Goal: Transaction & Acquisition: Purchase product/service

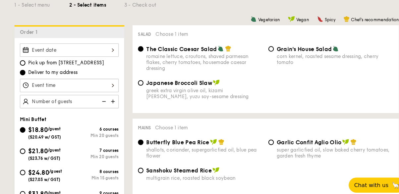
scroll to position [163, 0]
click at [20, 146] on input "$21.80 /guest ($23.76 w/ GST) 7 courses Min 20 guests" at bounding box center [21, 145] width 5 height 5
radio input "true"
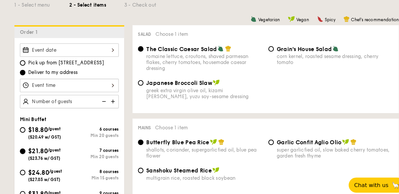
radio input "false"
radio input "true"
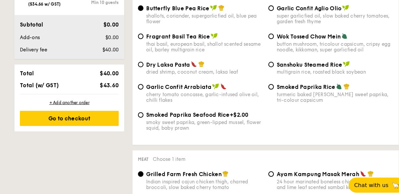
scroll to position [351, 0]
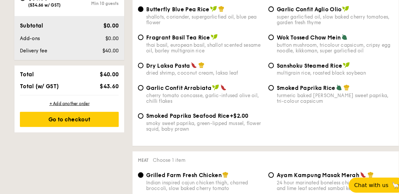
click at [362, 41] on div "button mushroom, tricolour capsicum, cripsy egg noodle, kikkoman, super garlicf…" at bounding box center [323, 46] width 113 height 11
click at [264, 39] on input "Wok Tossed Chow Mein button mushroom, tricolour capsicum, cripsy egg noodle, ki…" at bounding box center [261, 35] width 5 height 5
radio input "true"
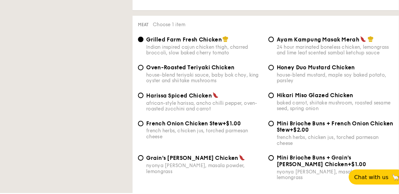
scroll to position [483, 0]
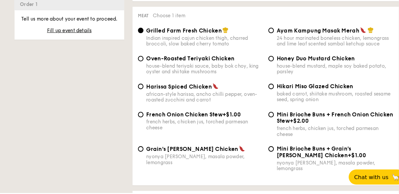
click at [366, 98] on div "baked carrot, shiitake mushroom, roasted sesame seed, spring onion" at bounding box center [323, 100] width 113 height 11
click at [264, 94] on input "Hikari Miso Glazed Chicken baked carrot, shiitake mushroom, roasted sesame seed…" at bounding box center [261, 90] width 5 height 5
radio input "true"
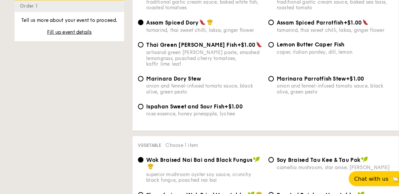
scroll to position [723, 0]
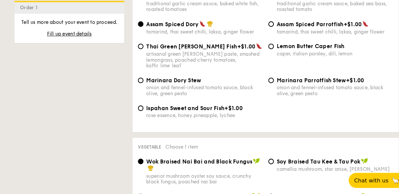
click at [192, 106] on div "Ispahan Sweet and Sour Fish +$1.00 rose essence, honey pineapple, lychee" at bounding box center [197, 112] width 113 height 13
click at [138, 106] on input "Ispahan Sweet and Sour Fish +$1.00 rose essence, honey pineapple, lychee" at bounding box center [135, 108] width 5 height 5
radio input "true"
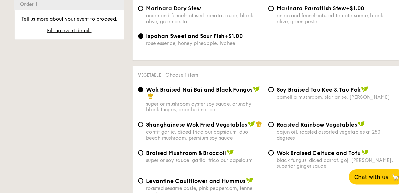
click at [206, 160] on div "superior soy sauce, garlic, tricolour capsicum" at bounding box center [197, 163] width 113 height 6
click at [138, 152] on input "Braised Mushroom & Broccoli superior soy sauce, garlic, tricolour capsicum" at bounding box center [135, 154] width 5 height 5
radio input "true"
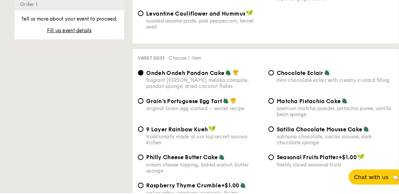
click at [356, 82] on div "mini chocolate eclair with creamy custard filling" at bounding box center [323, 85] width 113 height 6
click at [264, 75] on input "Chocolate Eclair mini chocolate eclair with creamy custard filling" at bounding box center [261, 77] width 5 height 5
radio input "true"
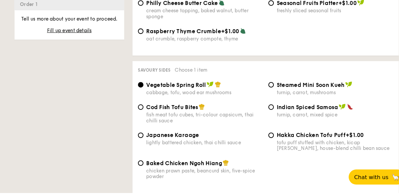
scroll to position [1100, 0]
click at [309, 115] on div "turnip, carrot, mixed spice" at bounding box center [323, 118] width 113 height 6
click at [264, 108] on input "Indian Spiced Samosa turnip, carrot, mixed spice" at bounding box center [261, 110] width 5 height 5
radio input "true"
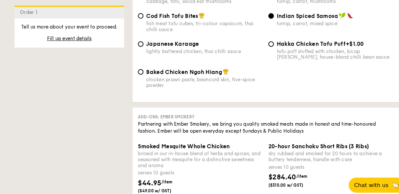
scroll to position [1188, 0]
